Goal: Task Accomplishment & Management: Manage account settings

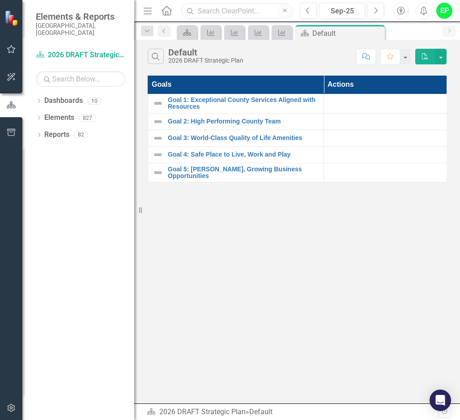
click at [267, 16] on input "text" at bounding box center [237, 11] width 112 height 16
type input "L"
click at [245, 12] on input "text" at bounding box center [237, 11] width 112 height 16
paste input "% of Land Development Initial Reviews"
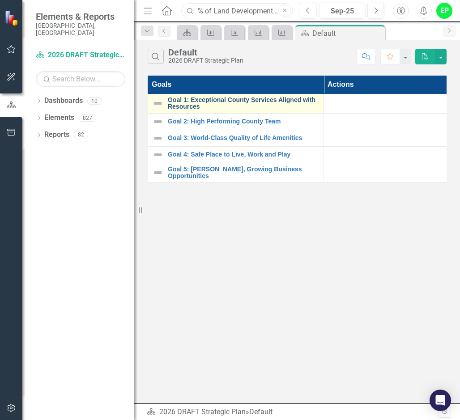
scroll to position [0, 42]
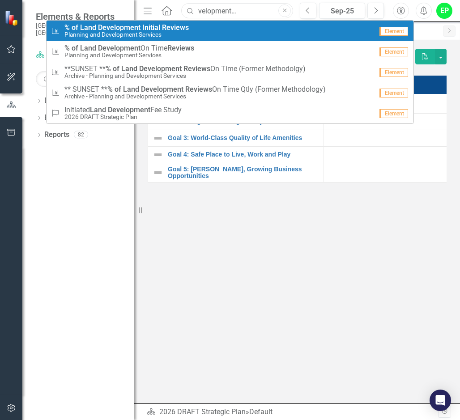
type input "% of Land Development Initial Reviews"
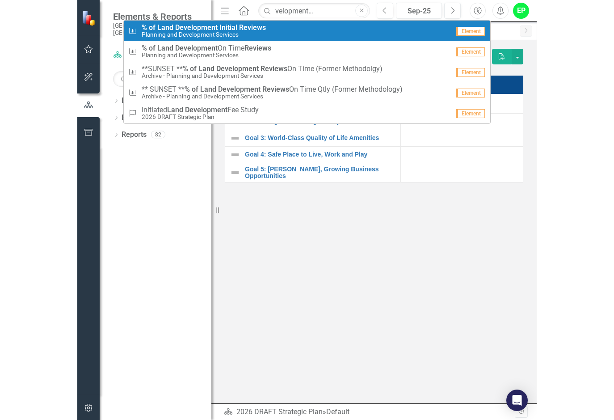
scroll to position [0, 0]
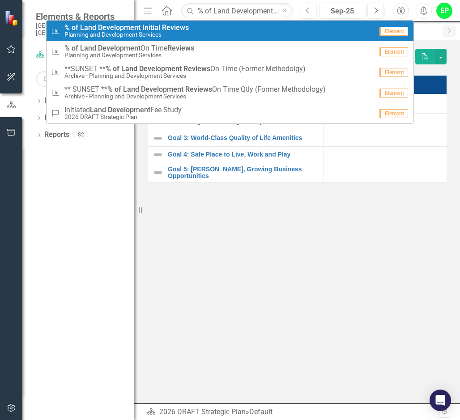
click at [151, 30] on strong "Initial" at bounding box center [151, 27] width 18 height 8
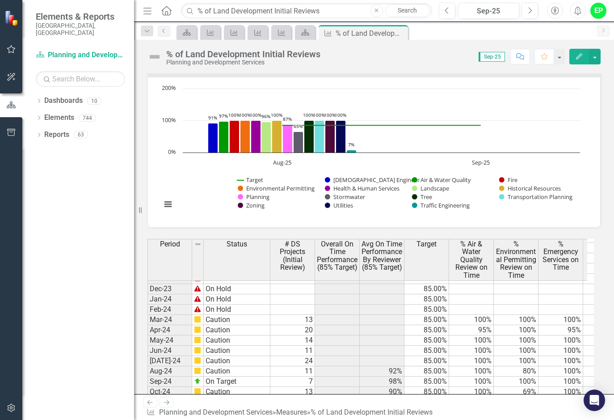
scroll to position [1282, 0]
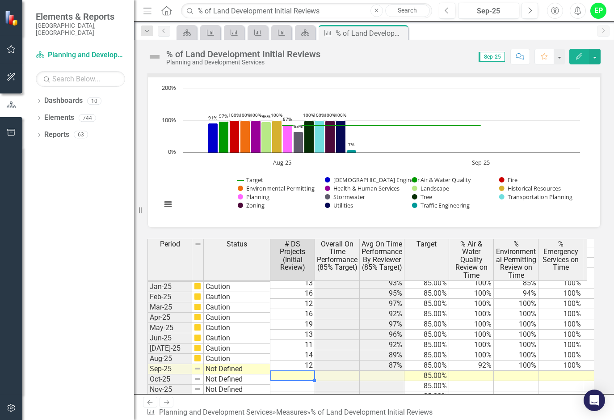
click at [301, 191] on td at bounding box center [293, 376] width 45 height 10
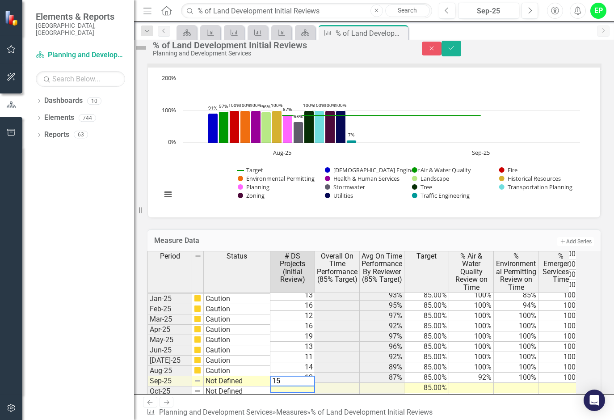
click at [358, 191] on td at bounding box center [471, 388] width 45 height 10
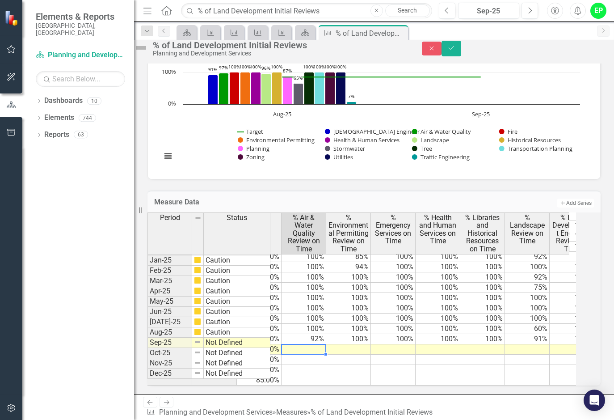
scroll to position [0, 171]
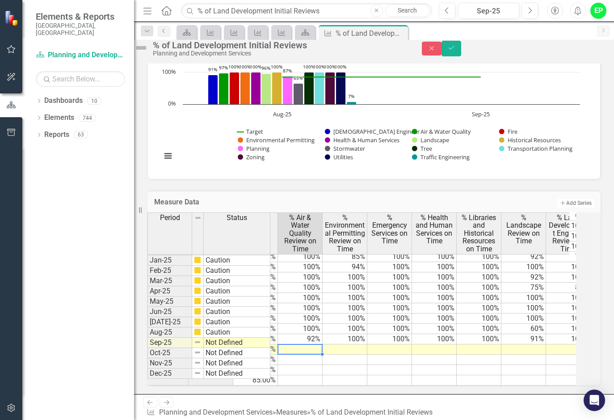
click at [310, 191] on td at bounding box center [300, 349] width 45 height 10
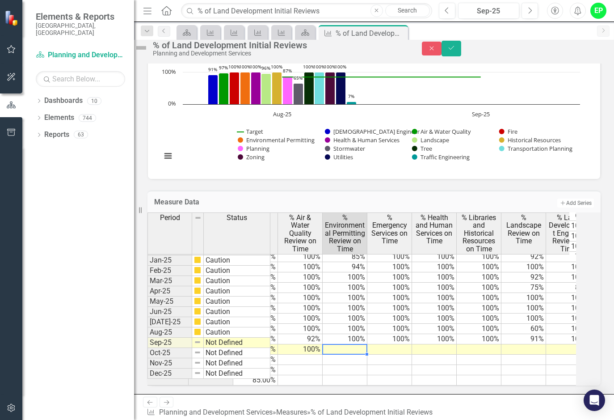
click at [349, 191] on td at bounding box center [345, 349] width 45 height 10
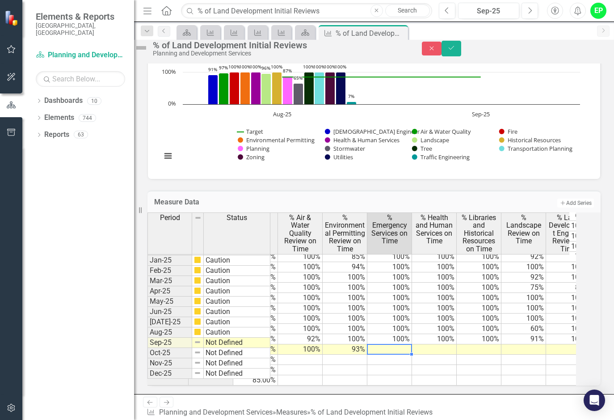
click at [358, 191] on td at bounding box center [390, 349] width 45 height 10
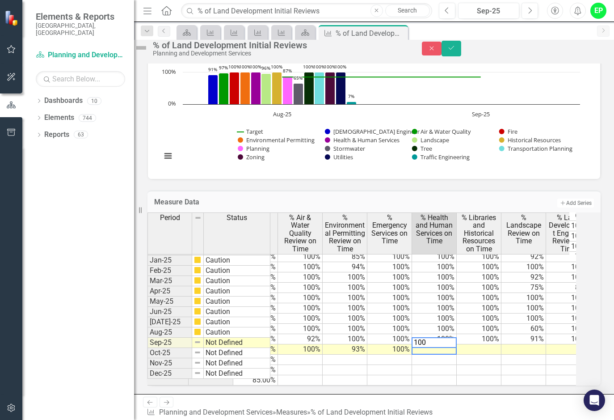
click at [358, 191] on td at bounding box center [479, 349] width 45 height 10
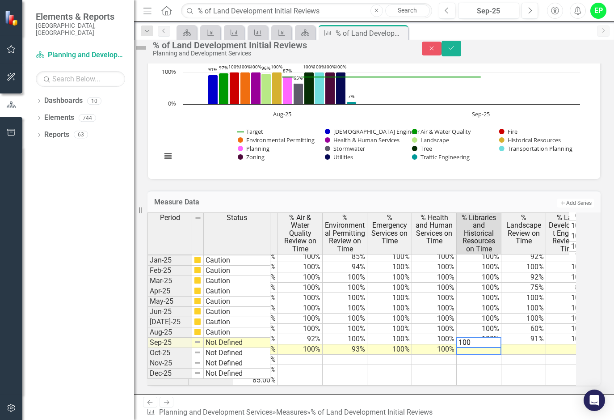
click at [358, 191] on td at bounding box center [524, 349] width 45 height 10
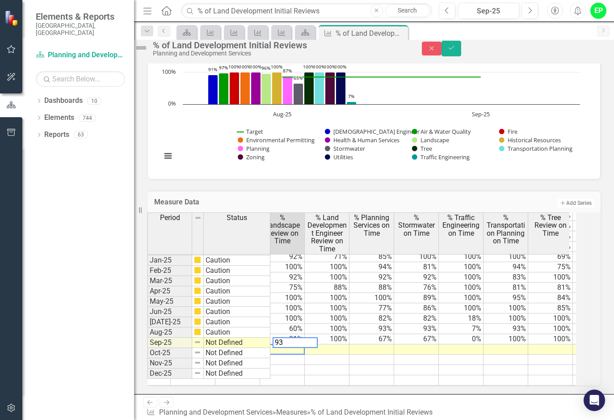
scroll to position [0, 415]
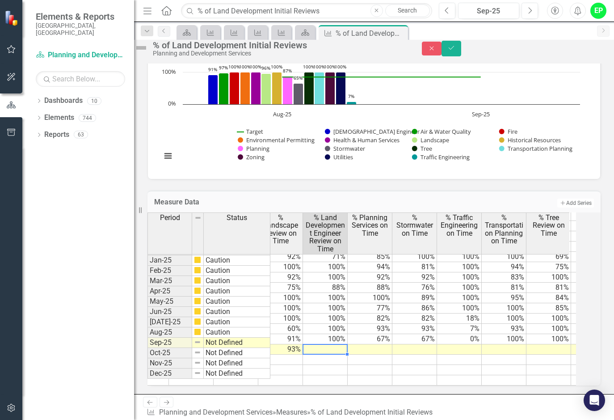
click at [346, 191] on tr "Not Defined 15 85.00% 100% 93% 100% 100% 100% 93%" at bounding box center [403, 349] width 1229 height 10
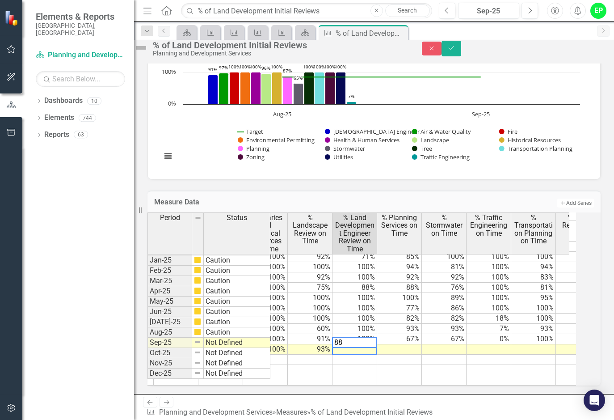
click at [358, 191] on tr "Not Defined 15 85.00% 100% 93% 100% 100% 100% 93%" at bounding box center [433, 349] width 1229 height 10
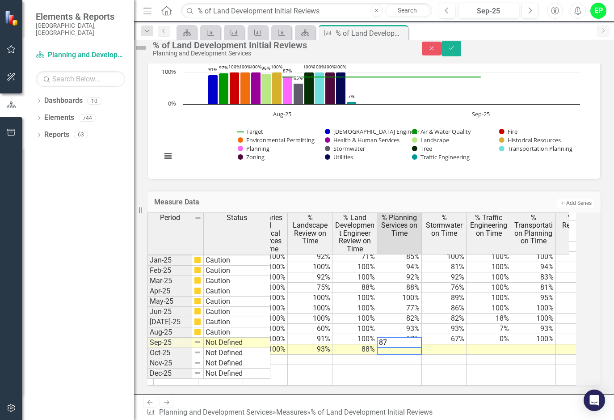
click at [358, 191] on td at bounding box center [444, 349] width 45 height 10
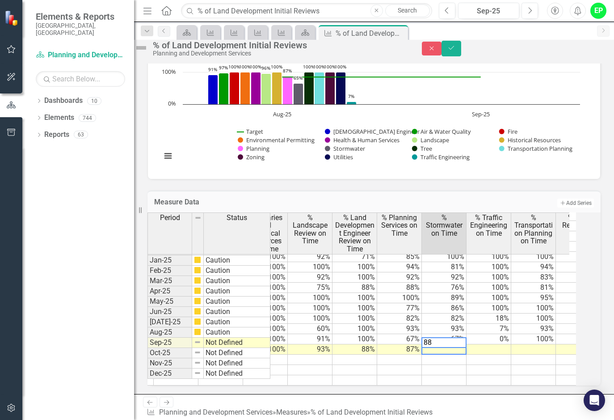
click at [358, 191] on td at bounding box center [489, 349] width 45 height 10
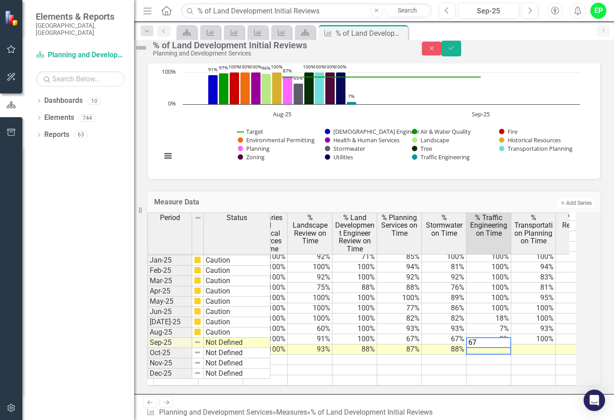
click at [358, 191] on td at bounding box center [534, 349] width 45 height 10
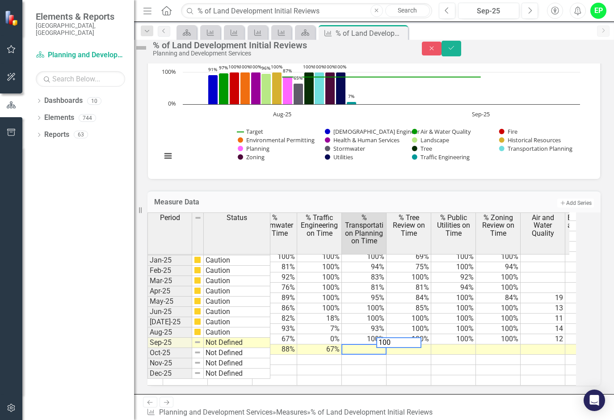
scroll to position [0, 569]
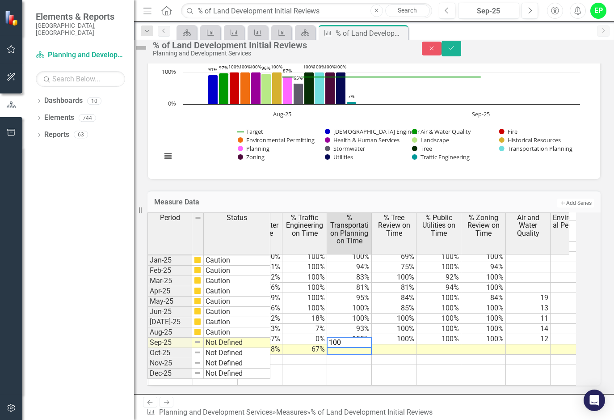
click at [358, 191] on tr "Not Defined 15 85.00% 100% 93% 100% 100% 100% 93% 88% 87% 88% 67%" at bounding box center [243, 349] width 1241 height 10
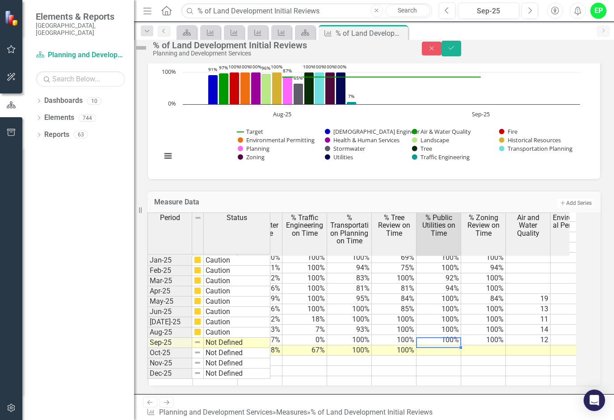
click at [358, 191] on td at bounding box center [439, 350] width 45 height 10
type textarea "100"
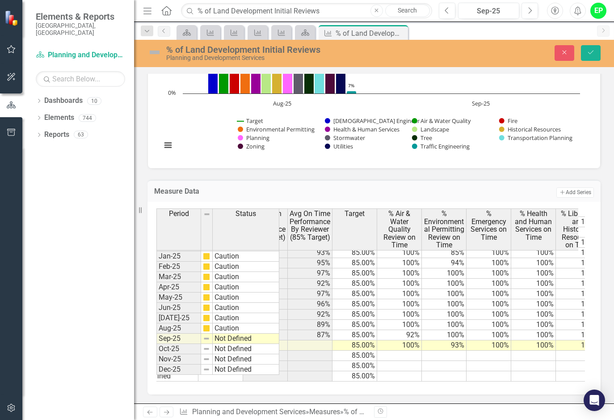
scroll to position [0, 87]
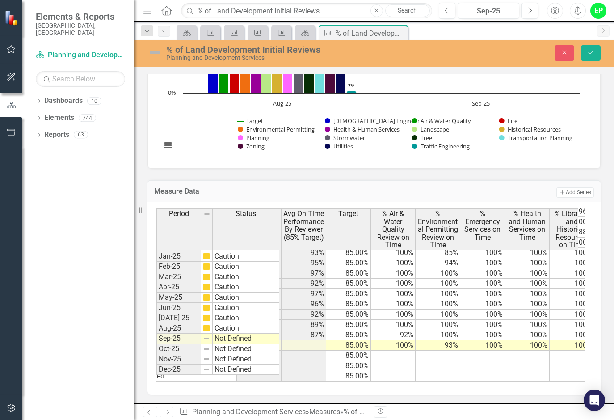
type textarea "16"
click at [398, 361] on td at bounding box center [393, 366] width 45 height 10
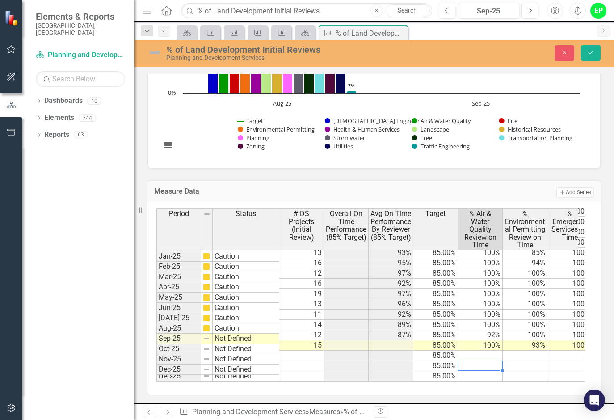
click at [233, 338] on td "Not Defined" at bounding box center [246, 339] width 67 height 10
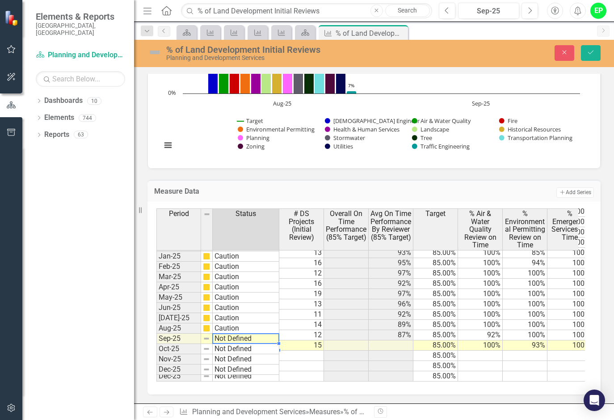
click at [233, 338] on td "Not Defined" at bounding box center [246, 339] width 67 height 10
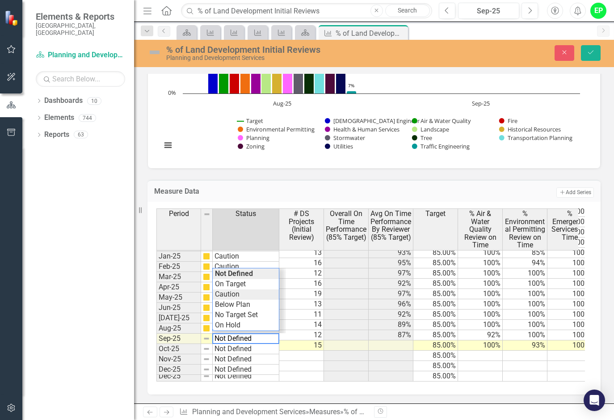
type textarea "Caution"
click at [238, 292] on div "Period Status # DS Projects (Initial Review) Overall On Time Performance (85% T…" at bounding box center [371, 294] width 429 height 173
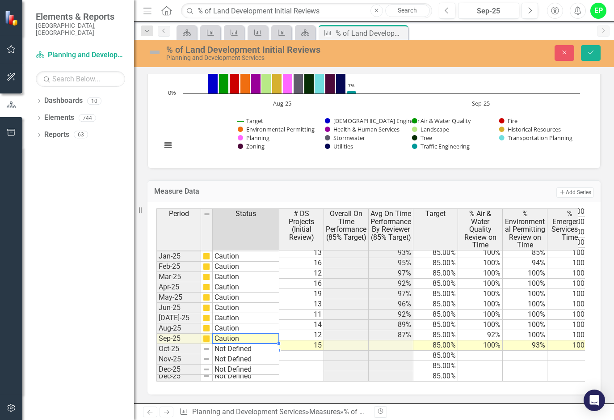
click at [157, 353] on div "Period Status # DS Projects (Initial Review) Overall On Time Performance (85% T…" at bounding box center [157, 232] width 0 height 300
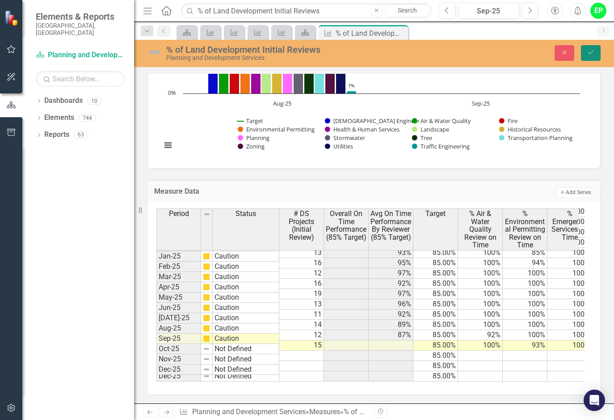
click at [589, 54] on icon "Save" at bounding box center [591, 52] width 8 height 6
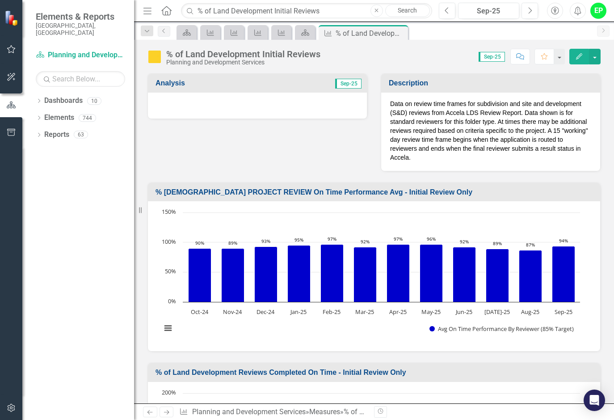
click at [234, 105] on div at bounding box center [257, 106] width 219 height 26
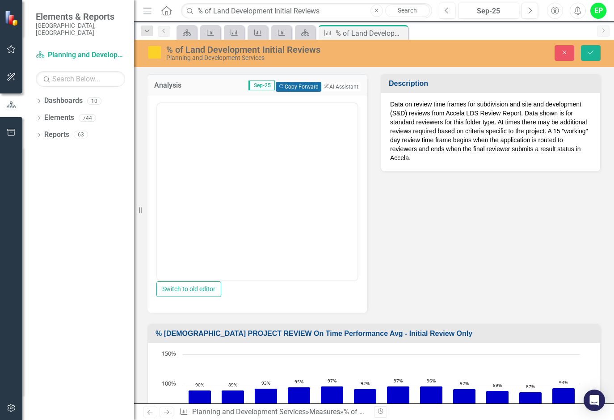
click at [288, 88] on button "Copy Forward Copy Forward" at bounding box center [298, 87] width 45 height 10
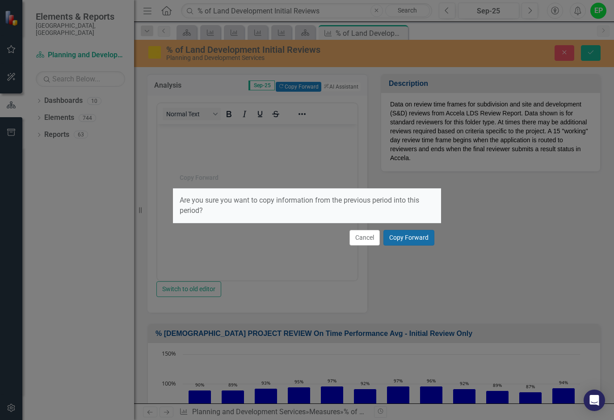
click at [405, 240] on button "Copy Forward" at bounding box center [409, 238] width 51 height 16
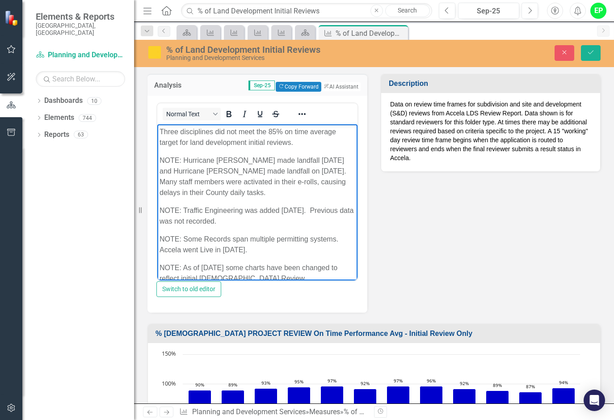
click at [175, 129] on p "Three disciplines did not meet the 85% on time average target for land developm…" at bounding box center [258, 136] width 196 height 21
drag, startPoint x: 178, startPoint y: 130, endPoint x: 326, endPoint y: 242, distance: 185.8
click at [157, 132] on html "Three disciplines did not meet the 85% on time average target for land developm…" at bounding box center [257, 208] width 200 height 169
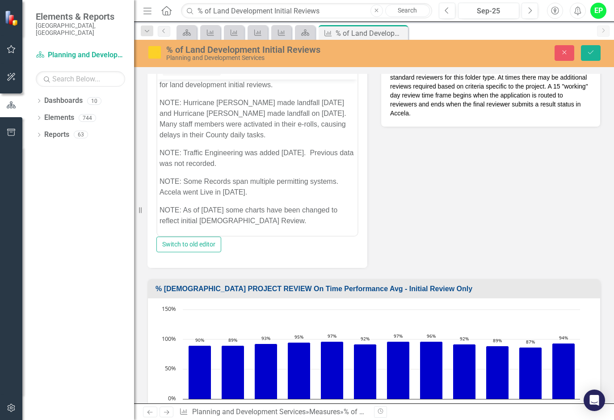
click at [406, 224] on div "Analysis Sep-25 Copy Forward Copy Forward ClearPoint AI AI Assistant Normal Tex…" at bounding box center [374, 143] width 467 height 250
click at [597, 51] on button "Save" at bounding box center [591, 53] width 20 height 16
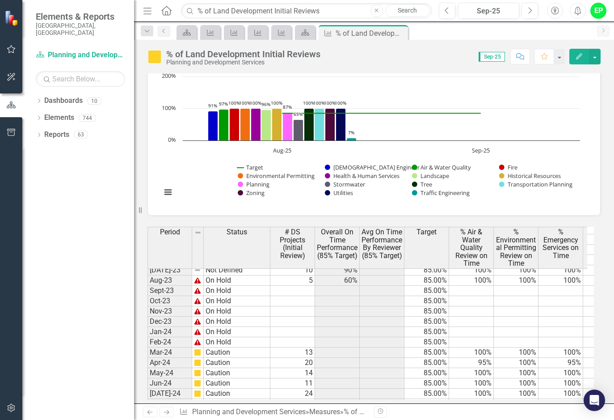
scroll to position [1318, 0]
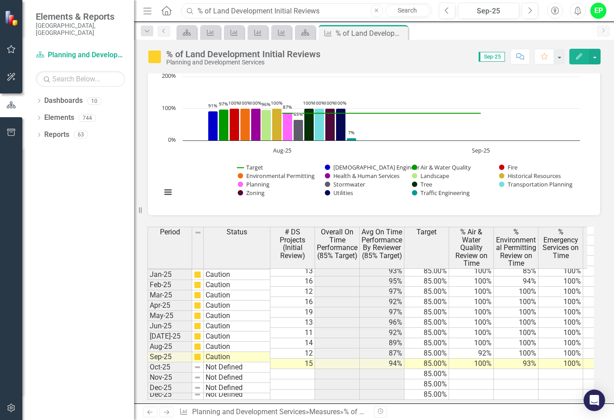
click at [315, 13] on input "% of Land Development Initial Reviews" at bounding box center [306, 11] width 251 height 16
drag, startPoint x: 323, startPoint y: 12, endPoint x: 278, endPoint y: 9, distance: 45.7
click at [278, 9] on input "% of Land Development Initial Reviews" at bounding box center [306, 11] width 251 height 16
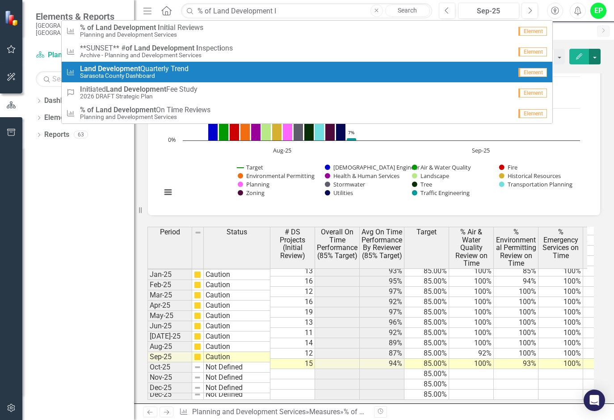
click at [597, 52] on button "button" at bounding box center [595, 57] width 12 height 16
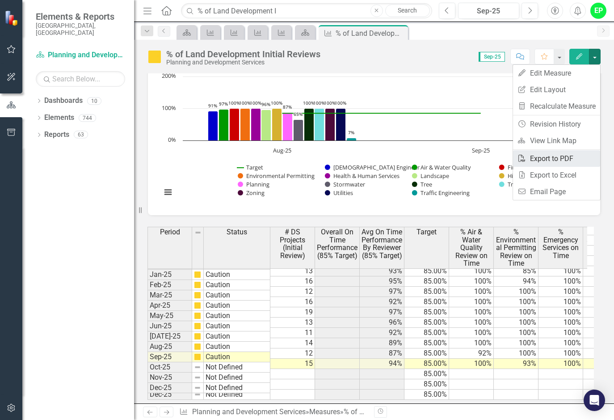
click at [566, 159] on link "PDF Export to PDF" at bounding box center [556, 158] width 87 height 17
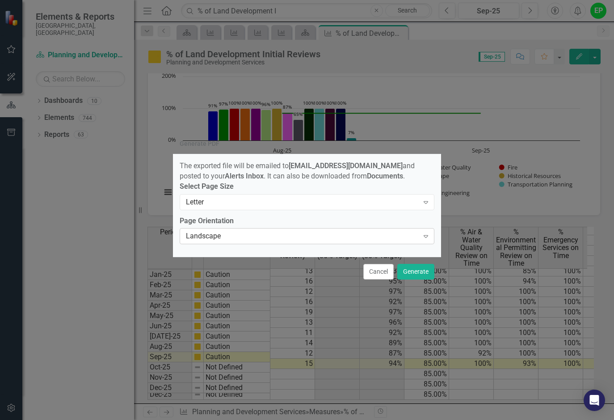
click at [290, 240] on div "Landscape" at bounding box center [302, 236] width 233 height 10
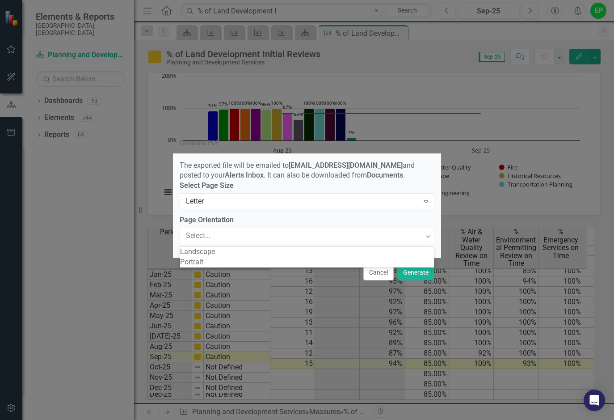
click at [284, 267] on div "Portrait" at bounding box center [307, 262] width 254 height 10
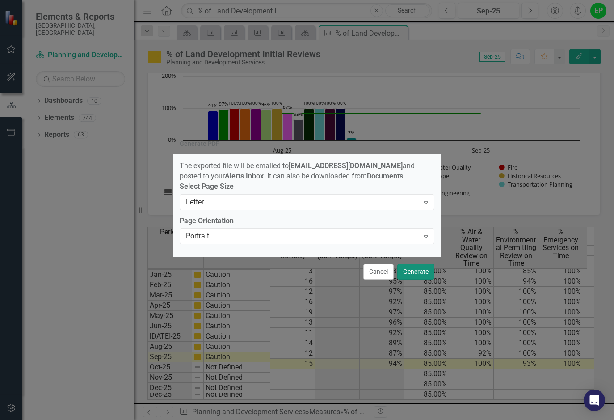
click at [412, 272] on button "Generate" at bounding box center [416, 272] width 37 height 16
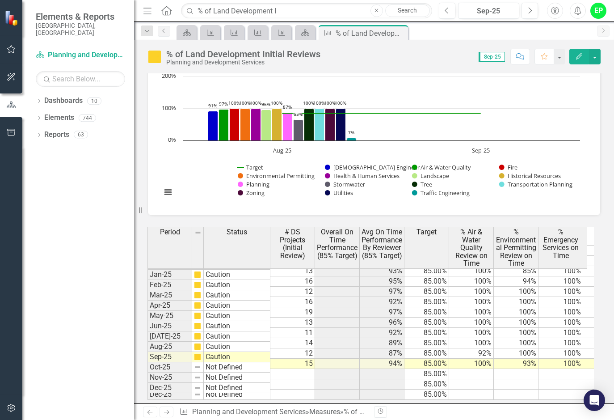
click at [304, 8] on div "icon.bolt Your export is generating and you will be notified when complete." at bounding box center [307, 34] width 143 height 54
click at [293, 10] on input "% of Land Development I" at bounding box center [306, 11] width 251 height 16
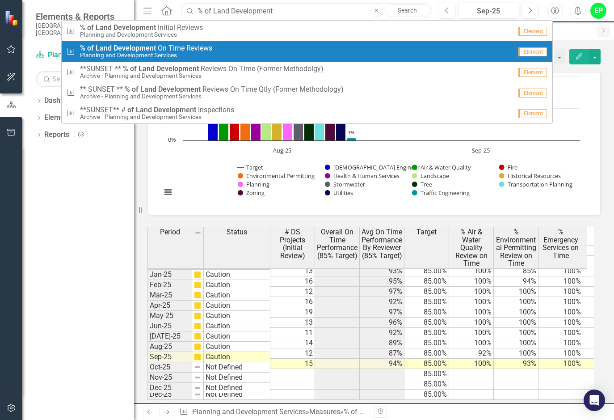
type input "% of Land Development"
click at [166, 44] on span "% of Land Development O n T i m e R e v i e w s" at bounding box center [146, 48] width 132 height 8
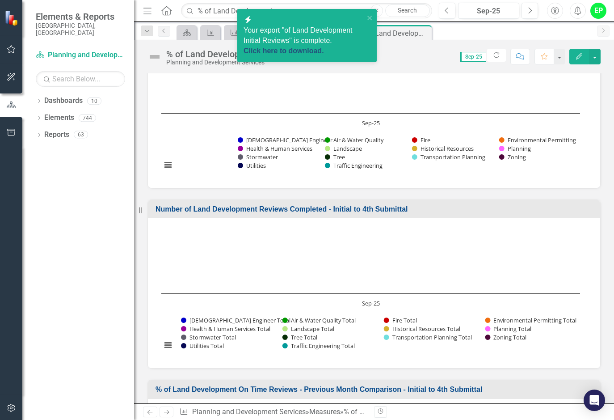
click at [312, 49] on link "Click here to download." at bounding box center [284, 51] width 80 height 8
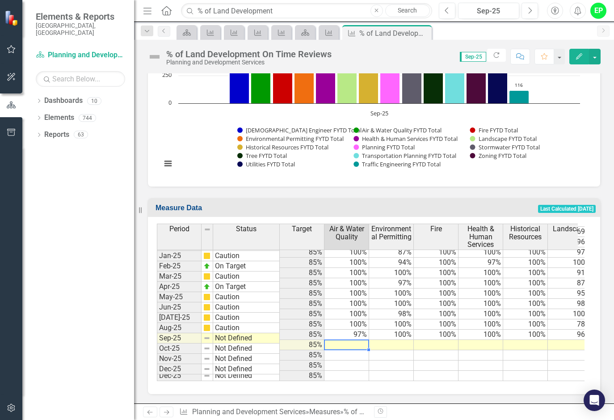
click at [346, 340] on td at bounding box center [347, 345] width 45 height 10
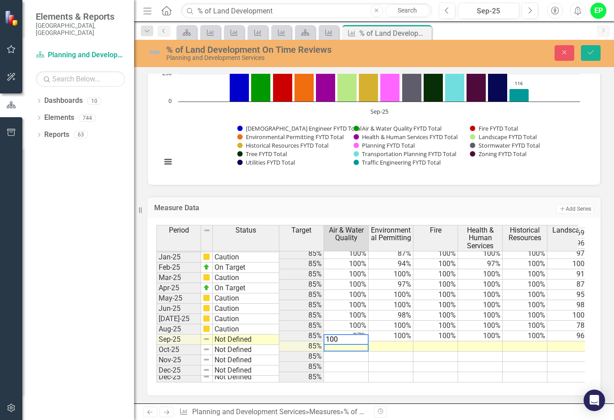
type textarea "100"
click at [398, 341] on td at bounding box center [391, 346] width 45 height 10
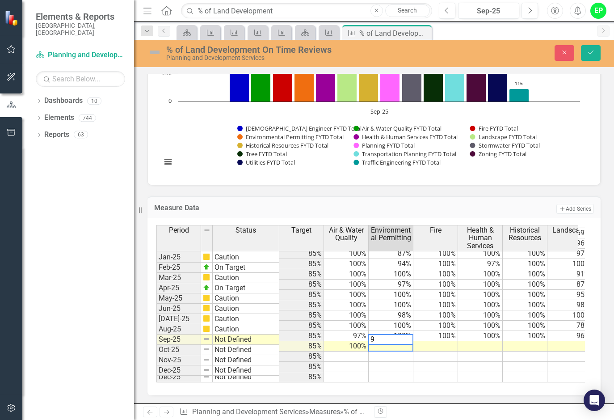
type textarea "95"
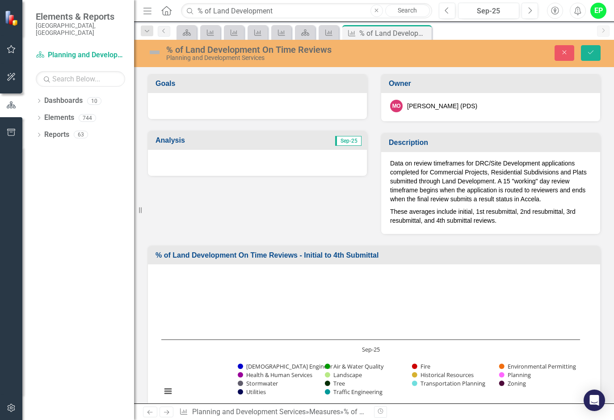
scroll to position [1388, 0]
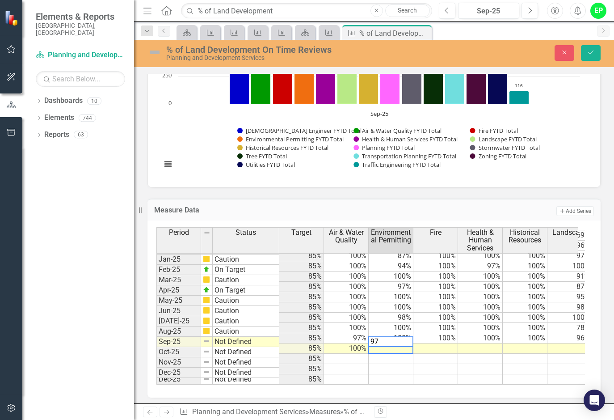
type textarea "97"
click at [446, 345] on td at bounding box center [436, 348] width 45 height 10
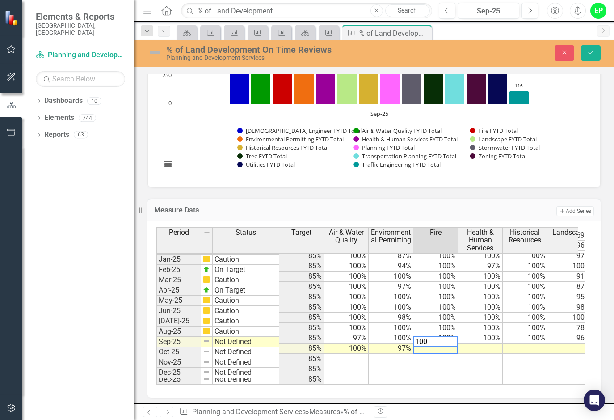
type textarea "100"
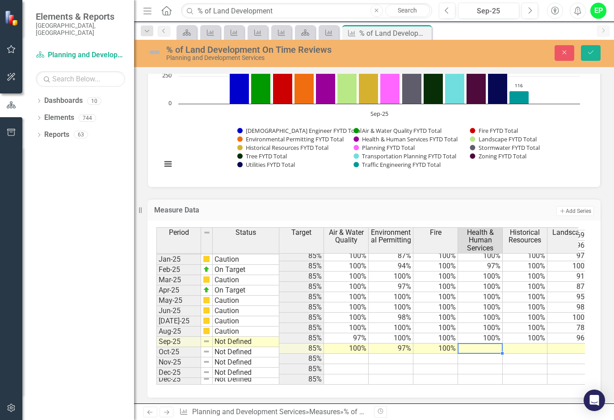
click at [490, 343] on td at bounding box center [480, 348] width 45 height 10
type textarea "100"
click at [525, 343] on td at bounding box center [525, 348] width 45 height 10
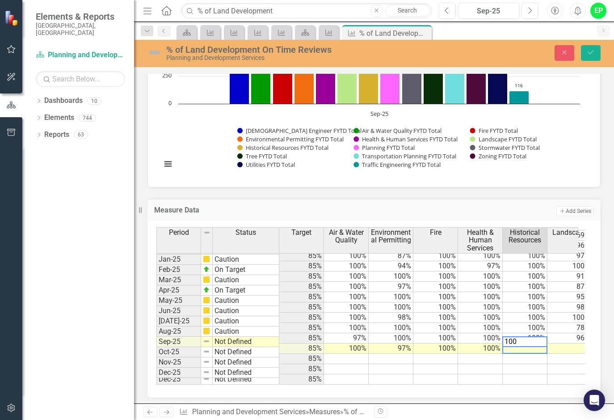
type textarea "100"
click at [563, 343] on td at bounding box center [570, 348] width 45 height 10
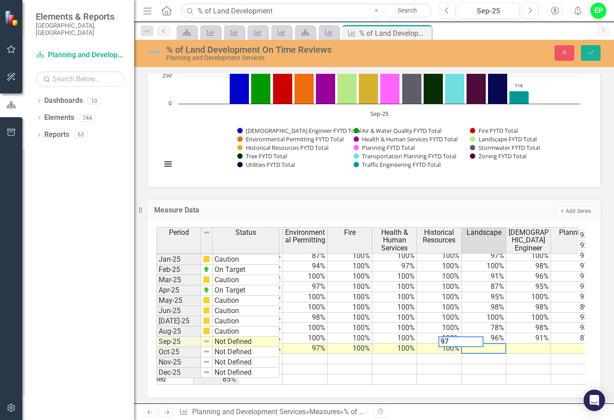
scroll to position [0, 0]
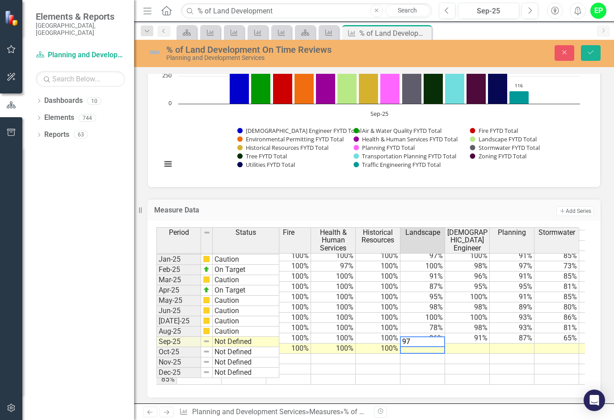
type textarea "97"
click at [475, 340] on tbody "Dec-23 Not Defined 85% Jan-24 Not Defined 85% Feb-24 Not Defined 85% Mar-24 Not…" at bounding box center [450, 256] width 883 height 258
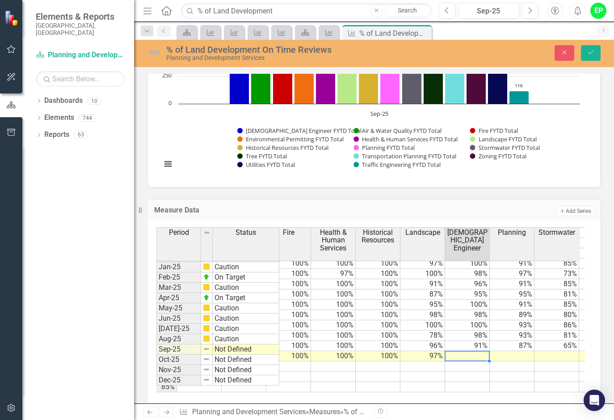
click at [475, 351] on td at bounding box center [467, 356] width 45 height 10
type textarea "91"
click at [511, 351] on td at bounding box center [512, 356] width 45 height 10
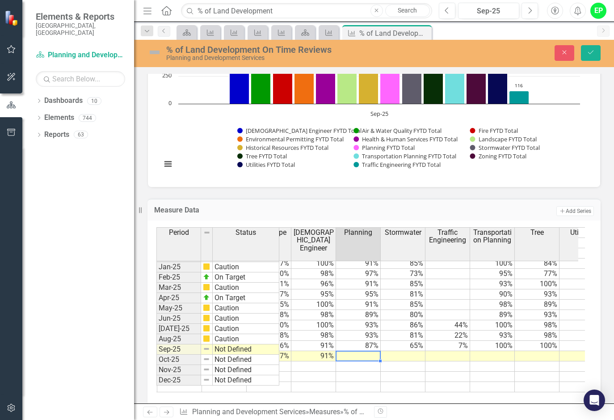
scroll to position [0, 326]
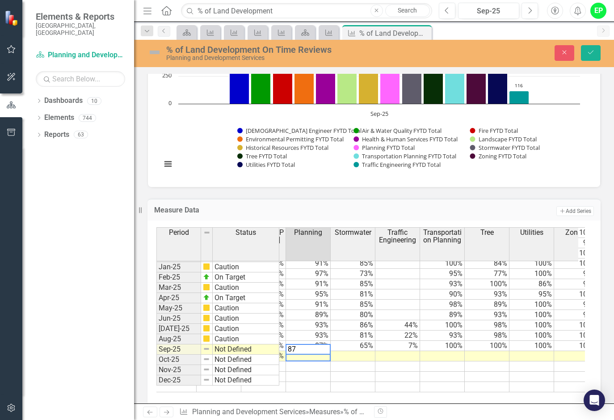
type textarea "87"
click at [354, 351] on td at bounding box center [353, 356] width 45 height 10
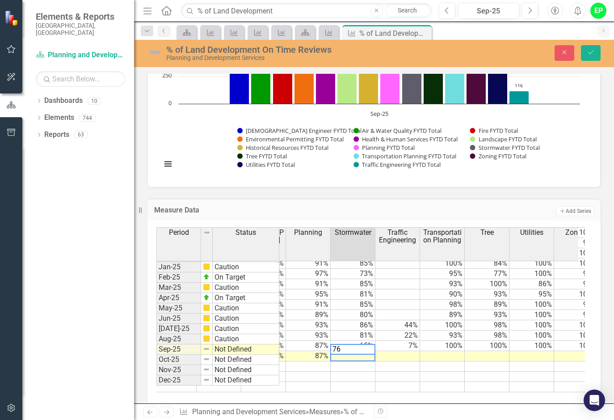
type textarea "76"
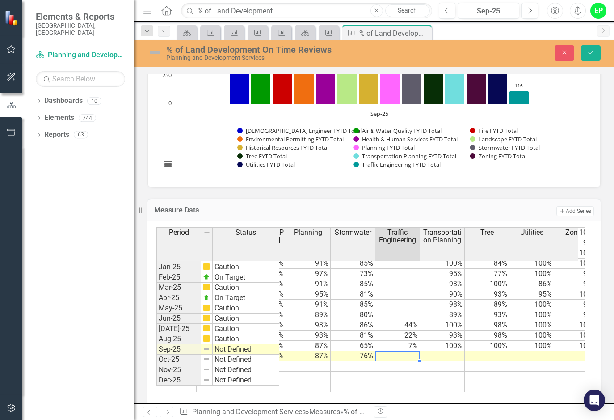
click at [396, 351] on td at bounding box center [398, 356] width 45 height 10
type textarea "62"
click at [430, 351] on td at bounding box center [442, 356] width 45 height 10
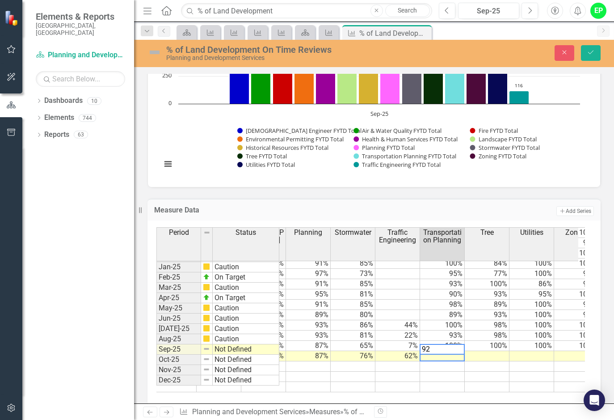
type textarea "92"
click at [478, 351] on td at bounding box center [487, 356] width 45 height 10
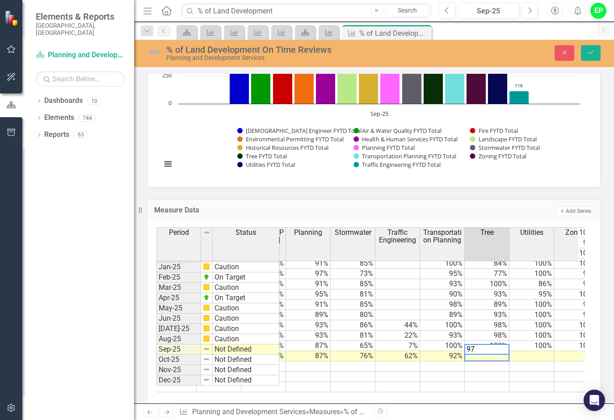
type textarea "97"
click at [526, 351] on td at bounding box center [532, 356] width 45 height 10
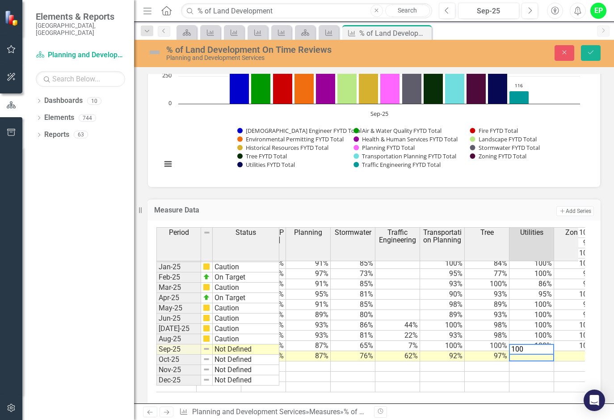
type textarea "100"
click at [559, 351] on td at bounding box center [576, 356] width 45 height 10
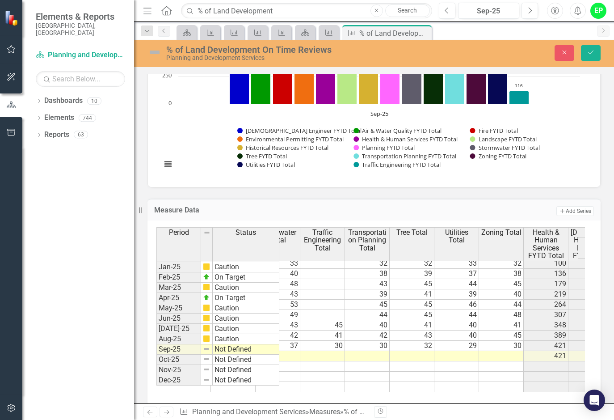
type textarea "97"
click at [463, 351] on tr "87% 76% 62% 92% 97% 100% 421 449 421 430 425 413 287" at bounding box center [211, 356] width 1252 height 10
click at [463, 351] on td at bounding box center [457, 356] width 45 height 10
type textarea "37"
click at [483, 351] on td at bounding box center [501, 356] width 45 height 10
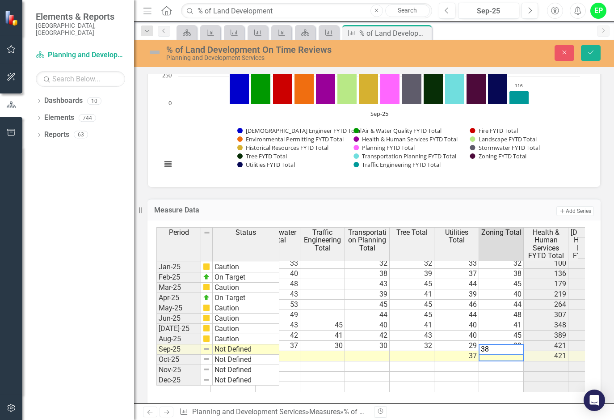
type textarea "38"
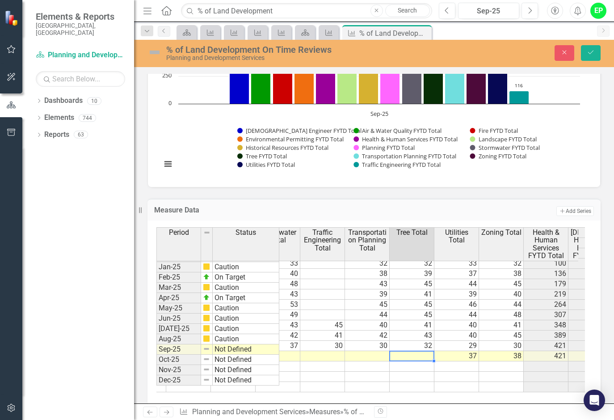
click at [423, 351] on td at bounding box center [412, 356] width 45 height 10
type textarea "36"
click at [373, 351] on td at bounding box center [367, 356] width 45 height 10
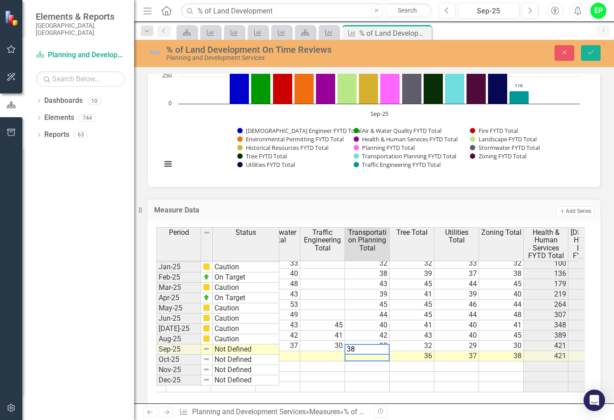
type textarea "38"
click at [327, 351] on td at bounding box center [322, 356] width 45 height 10
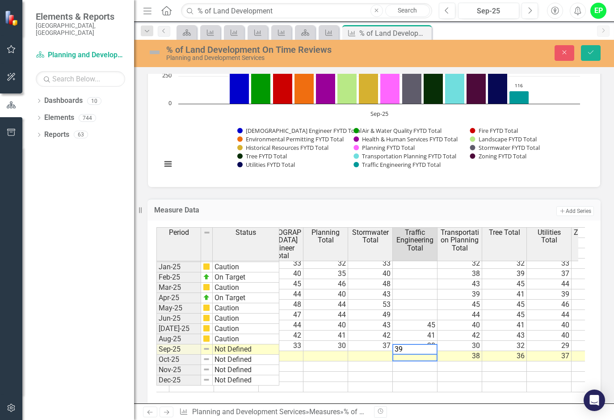
type textarea "39"
click at [383, 351] on tr "100% 97% 38 36 37 38 421 449 421 430 425 413 287 420 458 116 434 424" at bounding box center [527, 356] width 1252 height 10
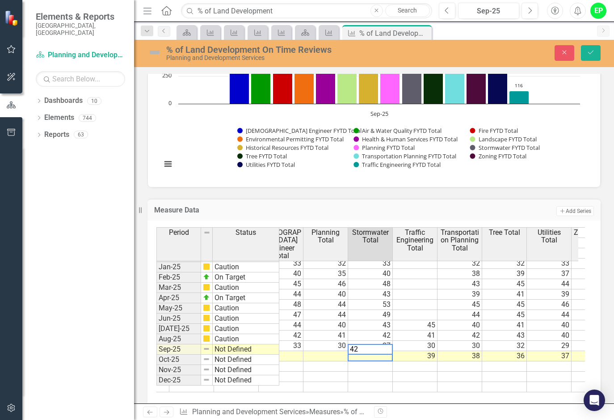
type textarea "42"
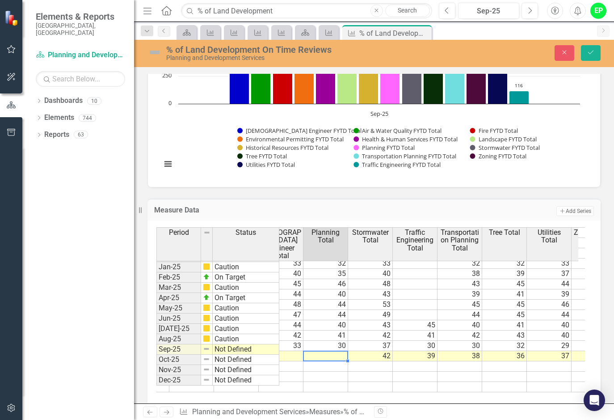
click at [328, 351] on td at bounding box center [326, 356] width 45 height 10
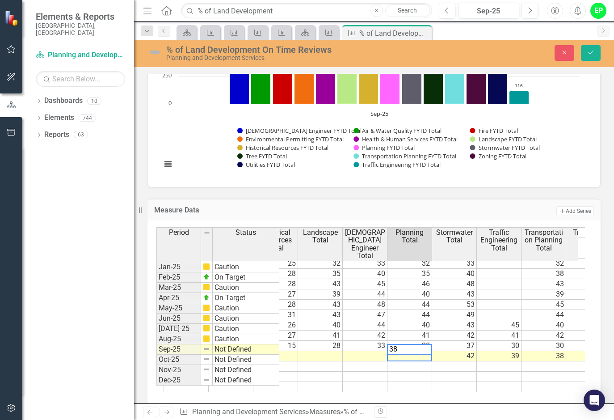
type textarea "38"
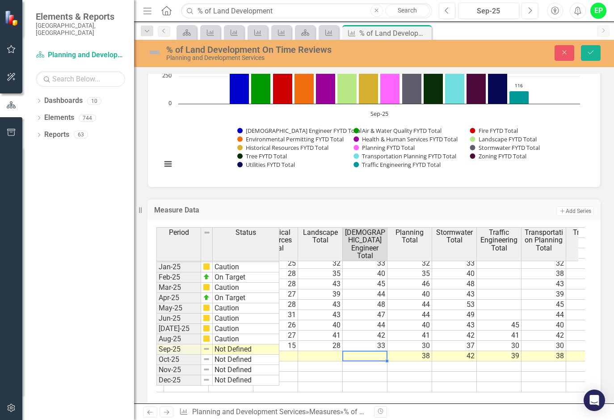
click at [366, 351] on tr "76% 62% 92% 97% 100% 97% 38 42 39 38 36 37 38 421 449 421 430 425 413 287 420" at bounding box center [432, 356] width 1252 height 10
type textarea "44"
click at [328, 351] on td at bounding box center [320, 356] width 45 height 10
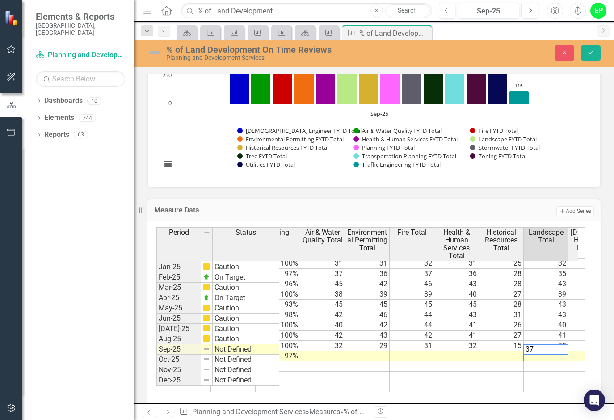
type textarea "37"
click at [32, 354] on div "Stormwater Traffic Engineering Transportation Planning Tree Utilities Zoning Ai…" at bounding box center [32, 247] width 0 height 292
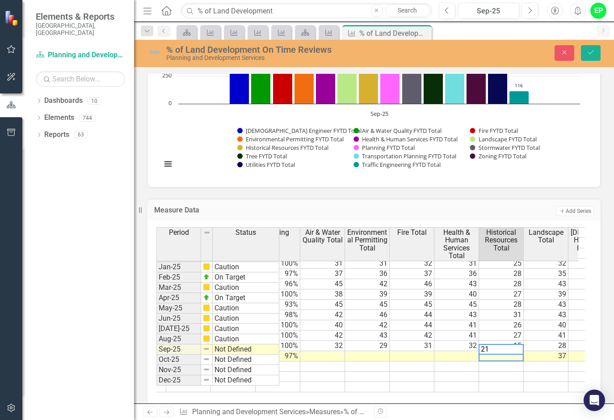
type textarea "21"
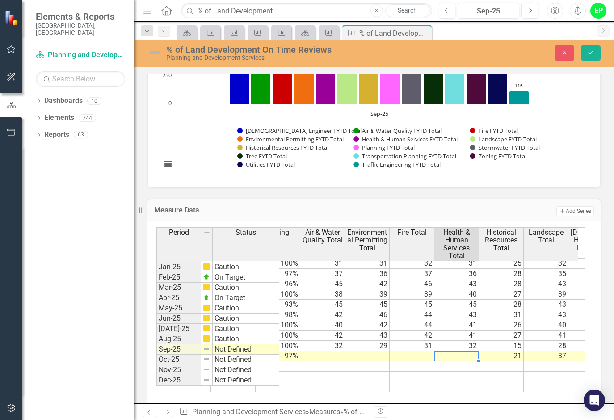
click at [459, 351] on td at bounding box center [457, 356] width 45 height 10
type textarea "35"
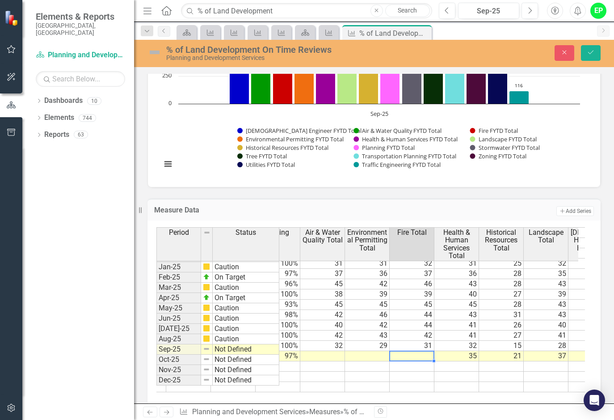
click at [401, 351] on td at bounding box center [412, 356] width 45 height 10
type textarea "36"
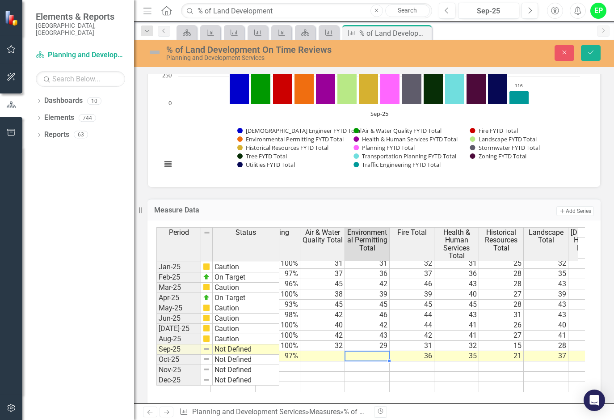
click at [379, 351] on td at bounding box center [367, 356] width 45 height 10
type textarea "39"
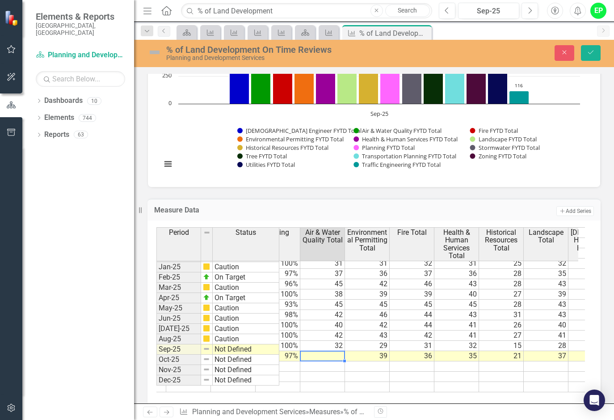
click at [333, 351] on td at bounding box center [322, 356] width 45 height 10
type textarea "36"
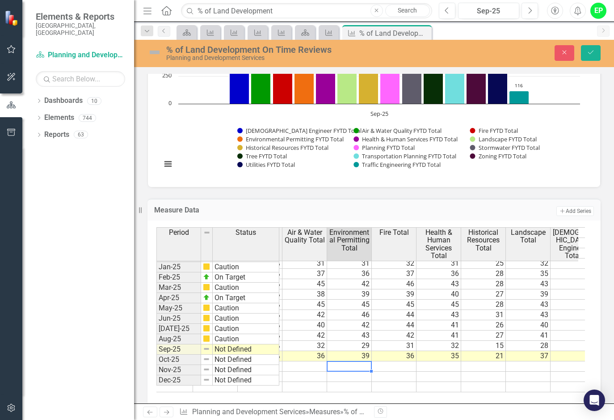
scroll to position [0, 688]
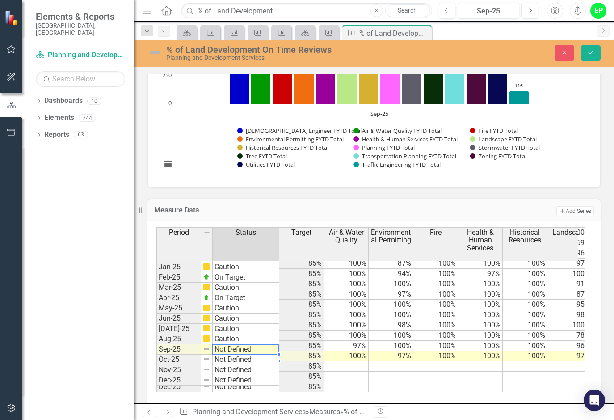
click at [275, 349] on td "Not Defined" at bounding box center [246, 349] width 67 height 10
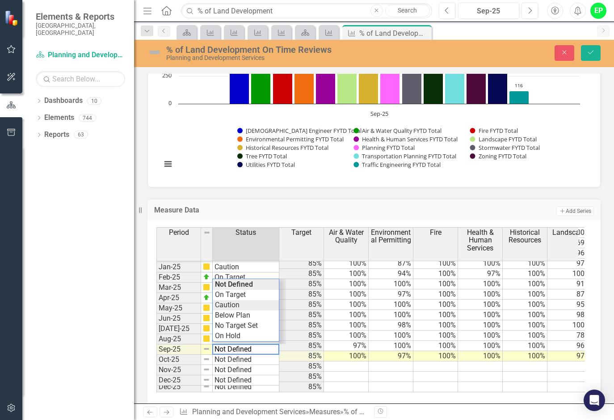
type textarea "Caution"
click at [250, 306] on div "Period Status Target Air & Water Quality Environmental Permitting Fire Health &…" at bounding box center [371, 309] width 429 height 165
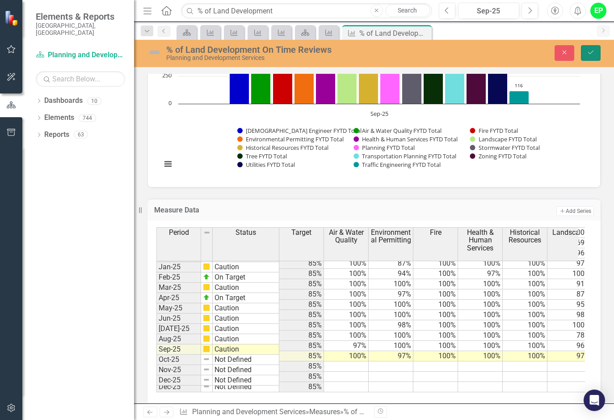
click at [588, 50] on icon "Save" at bounding box center [591, 52] width 8 height 6
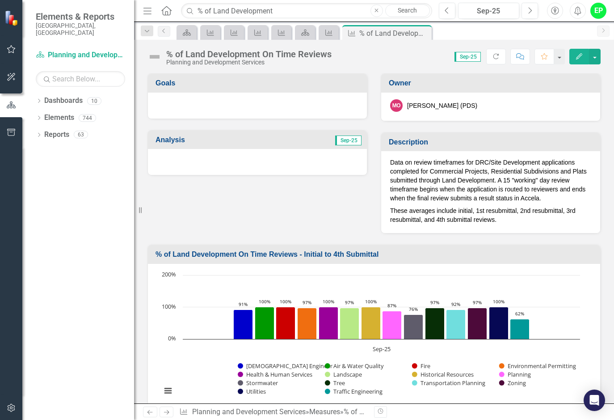
click at [242, 164] on div at bounding box center [257, 162] width 219 height 26
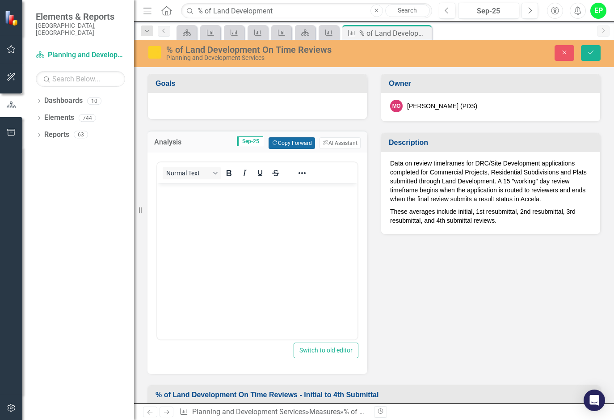
click at [291, 143] on button "Copy Forward Copy Forward" at bounding box center [292, 143] width 46 height 12
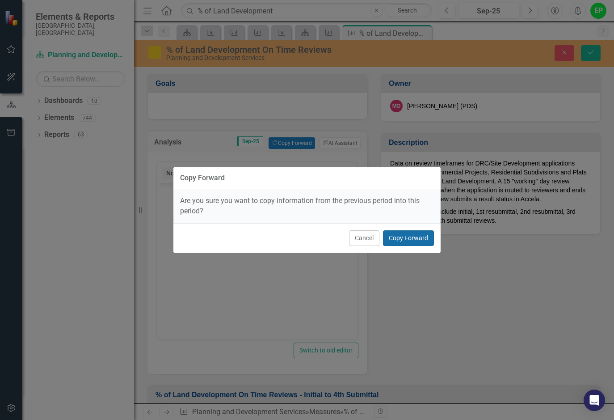
click at [406, 242] on button "Copy Forward" at bounding box center [408, 238] width 51 height 16
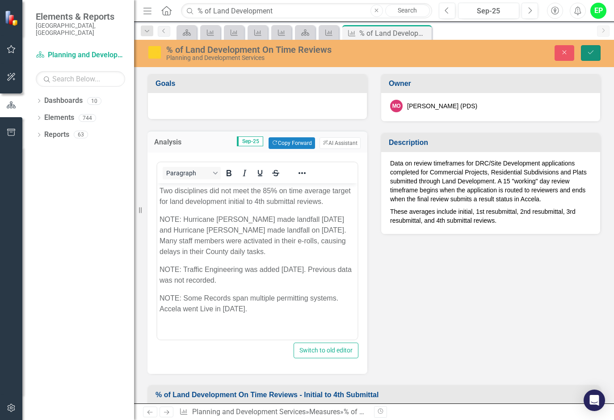
click at [597, 51] on button "Save" at bounding box center [591, 53] width 20 height 16
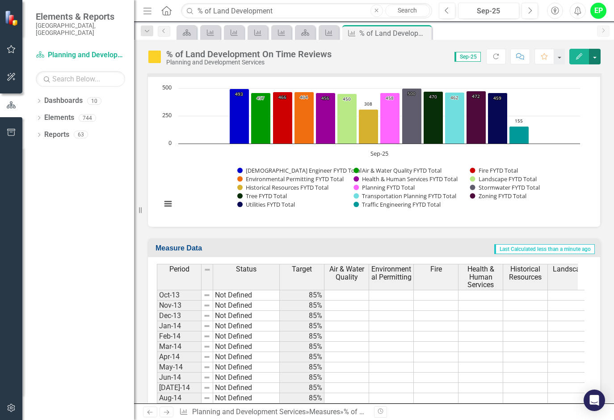
click at [598, 58] on button "button" at bounding box center [595, 57] width 12 height 16
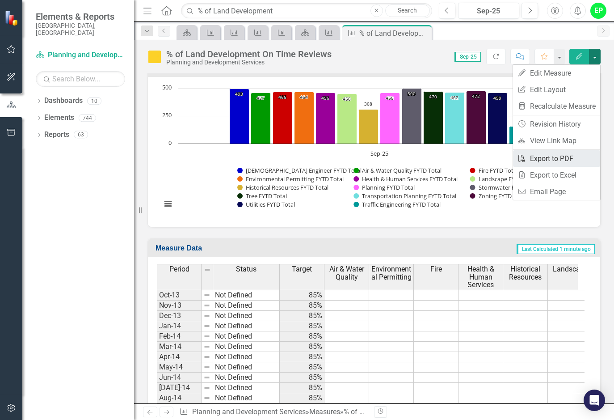
click at [553, 153] on link "PDF Export to PDF" at bounding box center [556, 158] width 87 height 17
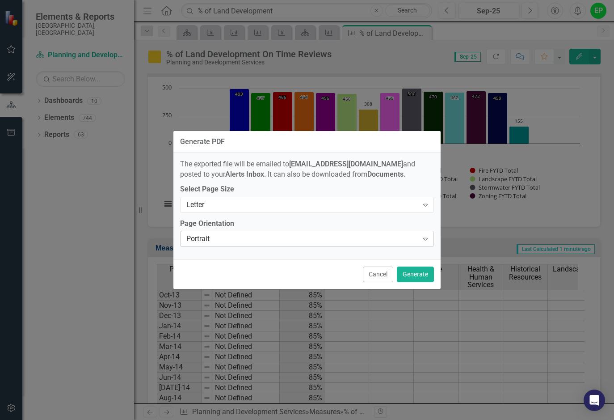
click at [339, 242] on div "Portrait" at bounding box center [302, 239] width 232 height 10
click at [374, 296] on div "Generate PDF The exported file will be emailed to [EMAIL_ADDRESS][DOMAIN_NAME] …" at bounding box center [307, 210] width 268 height 420
click at [423, 274] on button "Generate" at bounding box center [415, 275] width 37 height 16
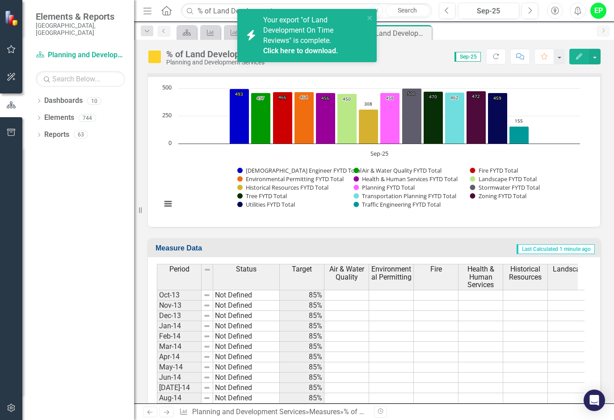
click at [274, 50] on link "Click here to download." at bounding box center [300, 51] width 75 height 8
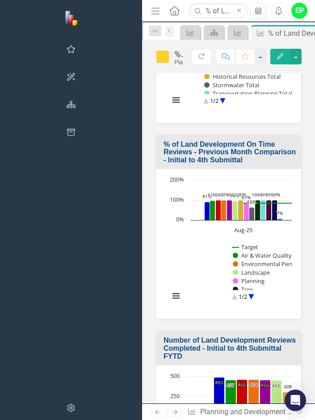
scroll to position [846, 0]
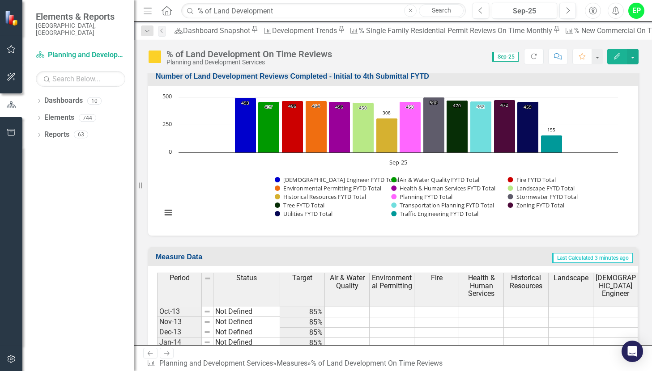
scroll to position [760, 0]
